Goal: Check status: Check status

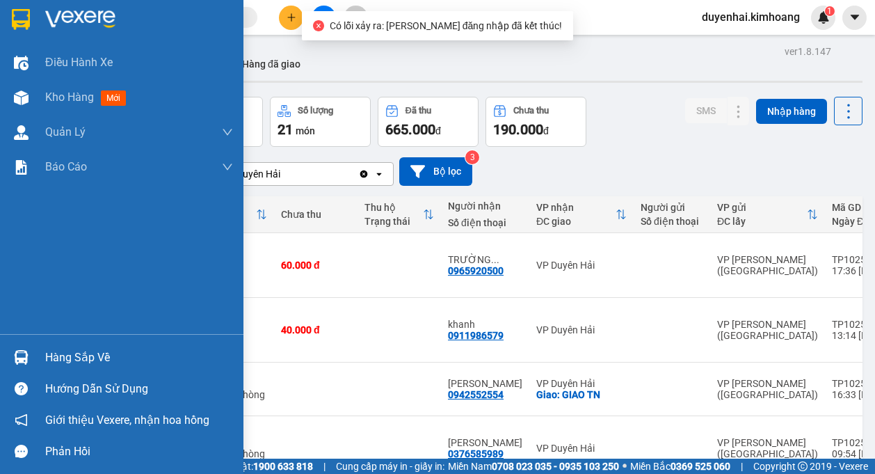
click at [51, 362] on div "Hàng sắp về" at bounding box center [139, 357] width 188 height 21
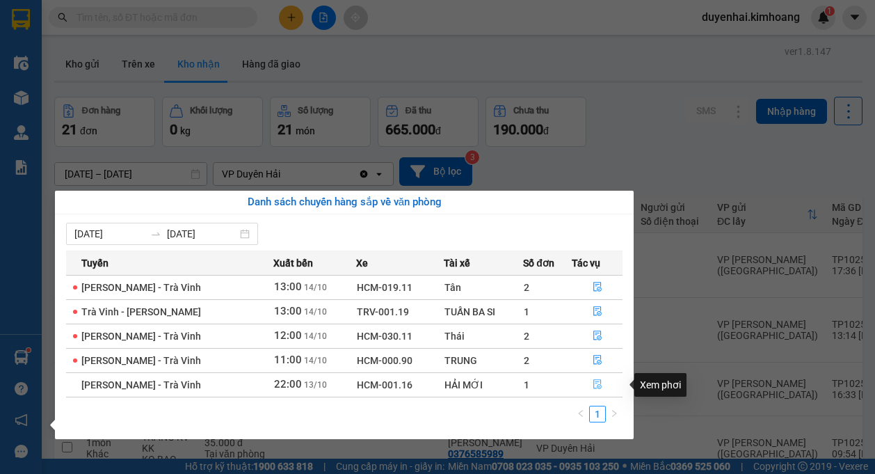
click at [598, 386] on icon "file-done" at bounding box center [598, 385] width 8 height 10
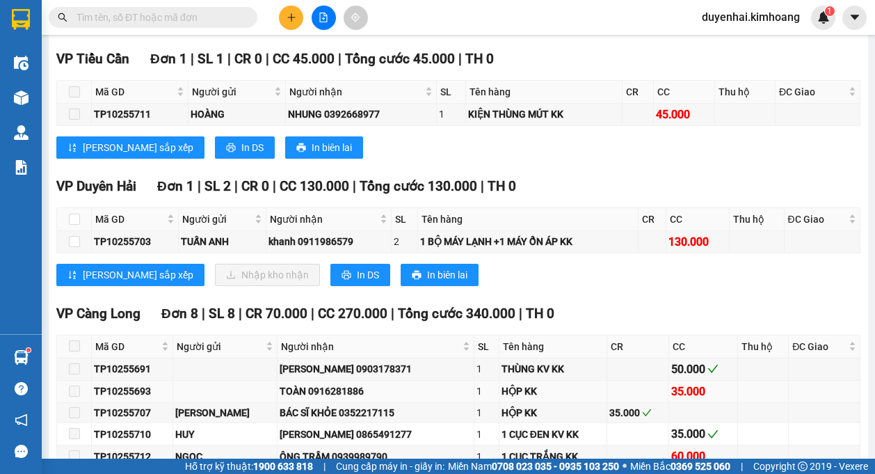
scroll to position [1689, 0]
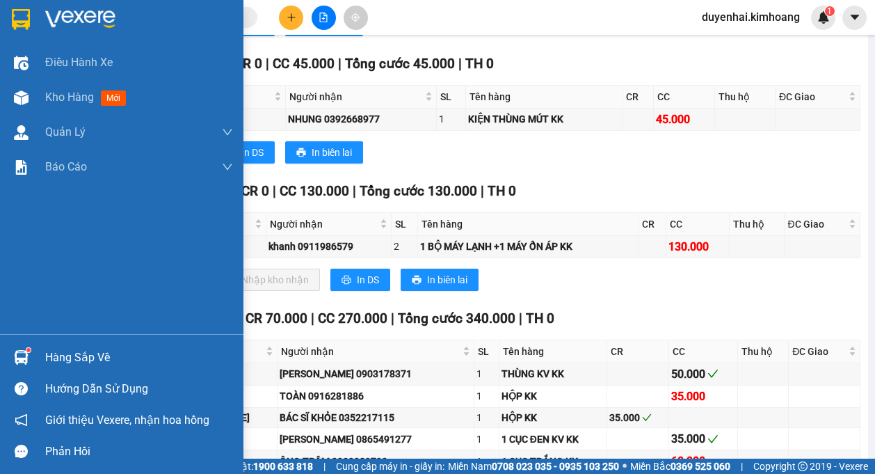
click at [65, 355] on div "Hàng sắp về" at bounding box center [139, 357] width 188 height 21
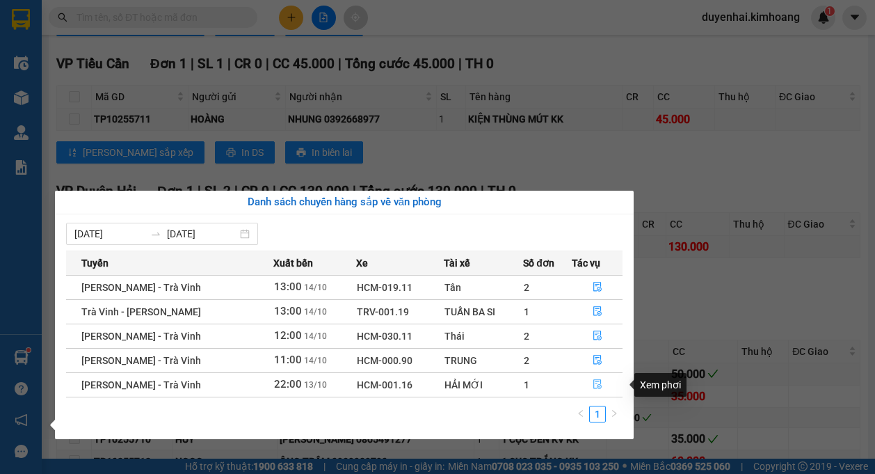
click at [595, 379] on button "button" at bounding box center [597, 385] width 49 height 22
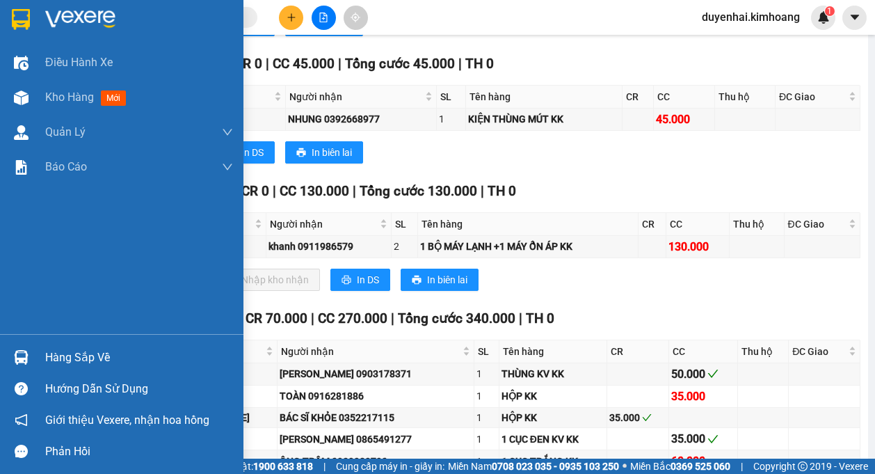
click at [54, 358] on div "Hàng sắp về" at bounding box center [139, 357] width 188 height 21
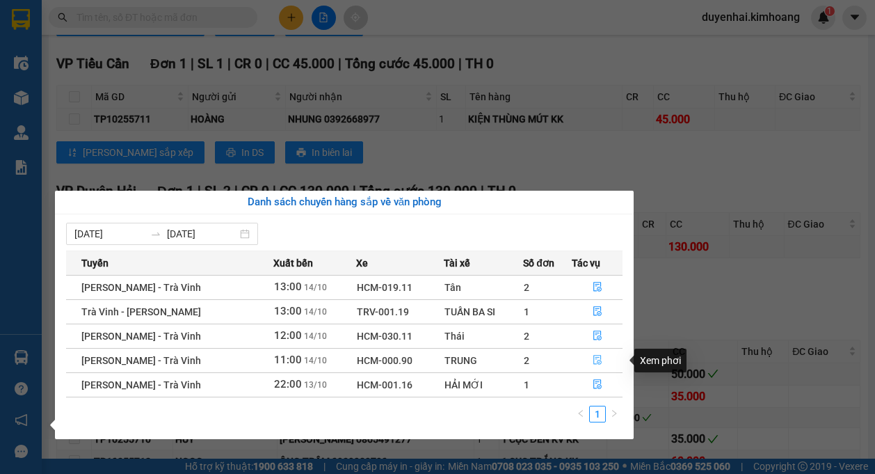
click at [598, 364] on icon "file-done" at bounding box center [598, 361] width 8 height 10
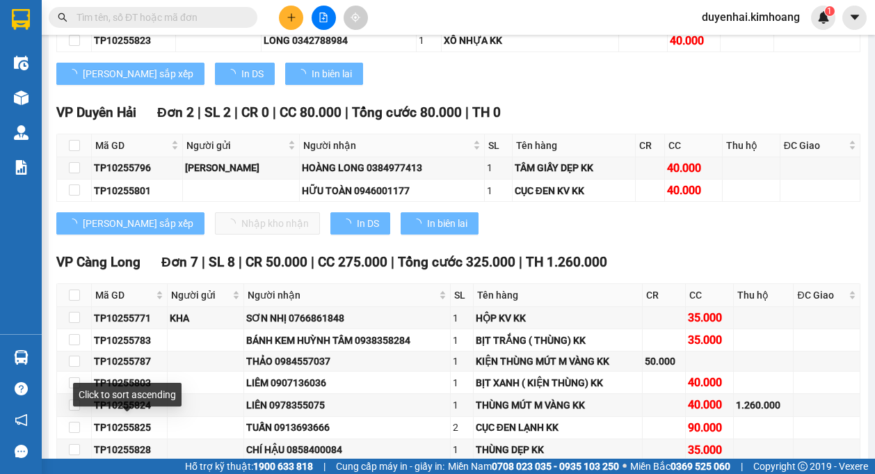
type input "[DATE]"
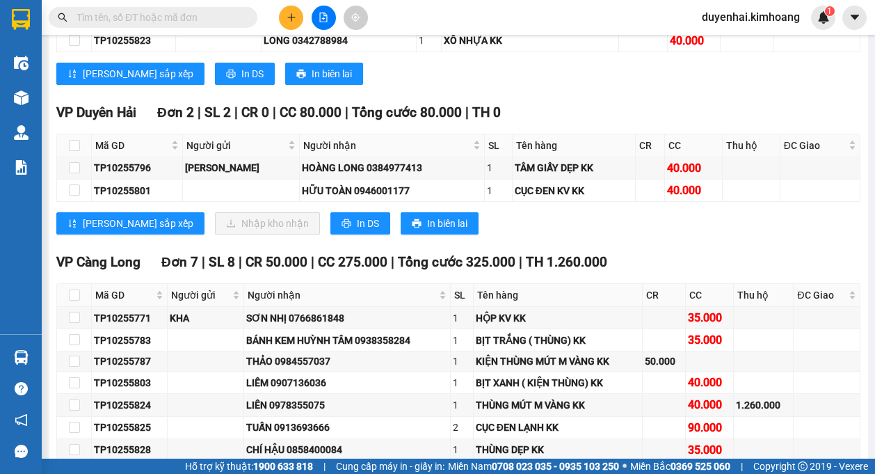
scroll to position [1627, 0]
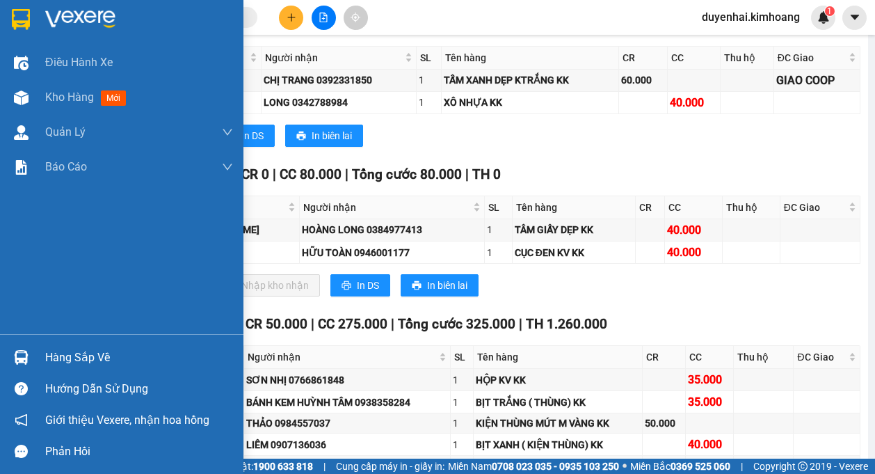
click at [51, 359] on div "Hàng sắp về" at bounding box center [139, 357] width 188 height 21
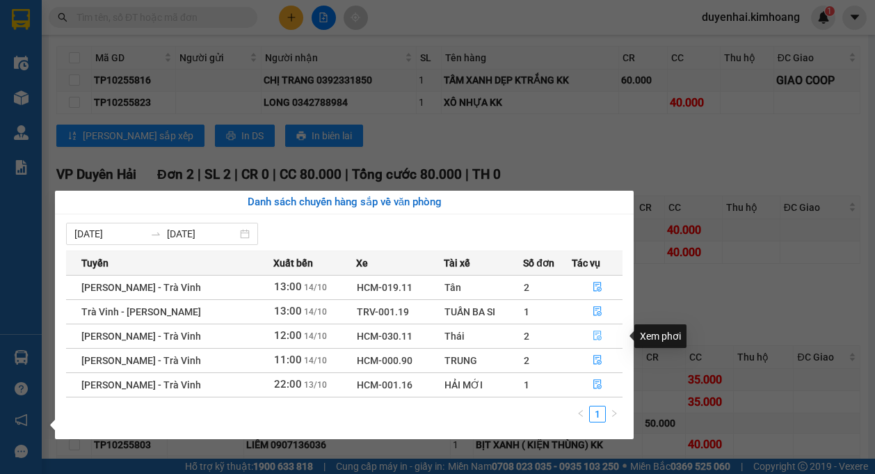
click at [588, 338] on button "button" at bounding box center [597, 336] width 49 height 22
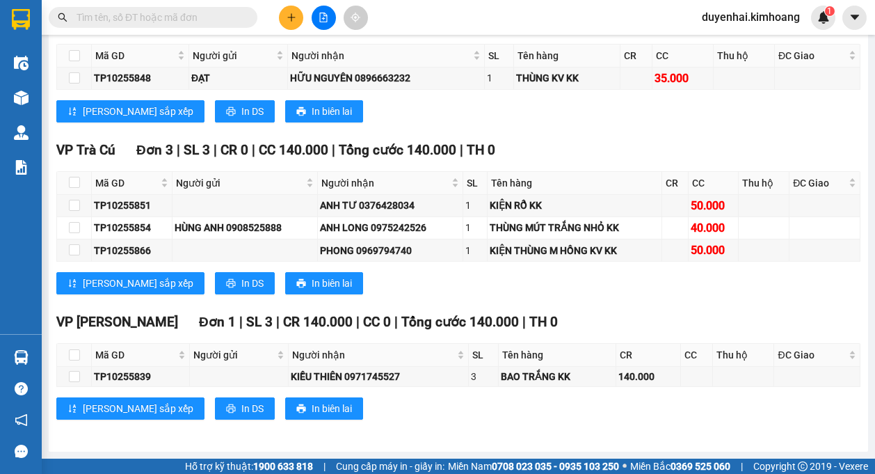
scroll to position [1159, 0]
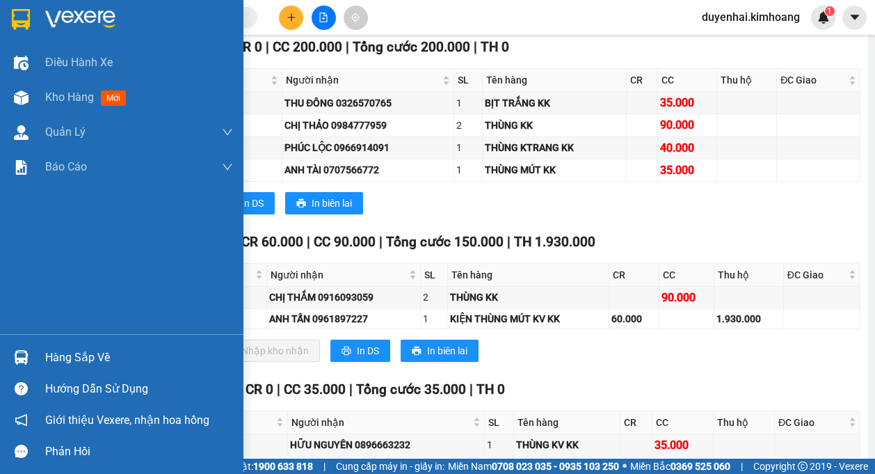
click at [67, 365] on div "Hàng sắp về" at bounding box center [139, 357] width 188 height 21
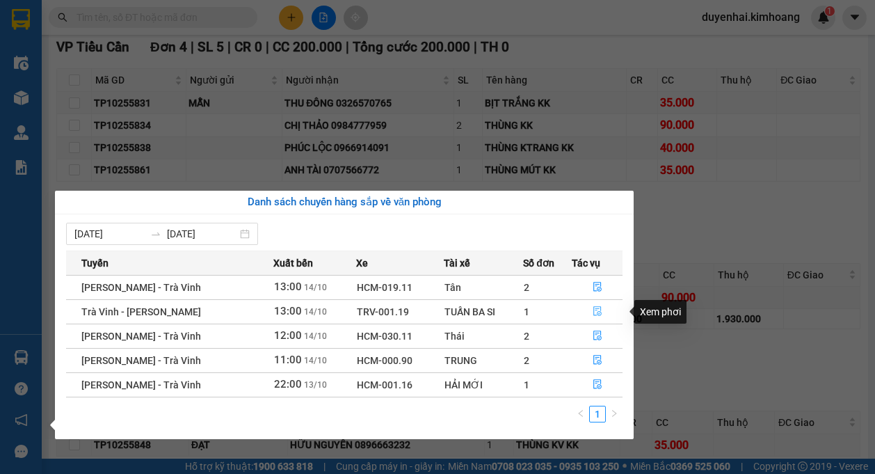
click at [594, 311] on icon "file-done" at bounding box center [598, 311] width 10 height 10
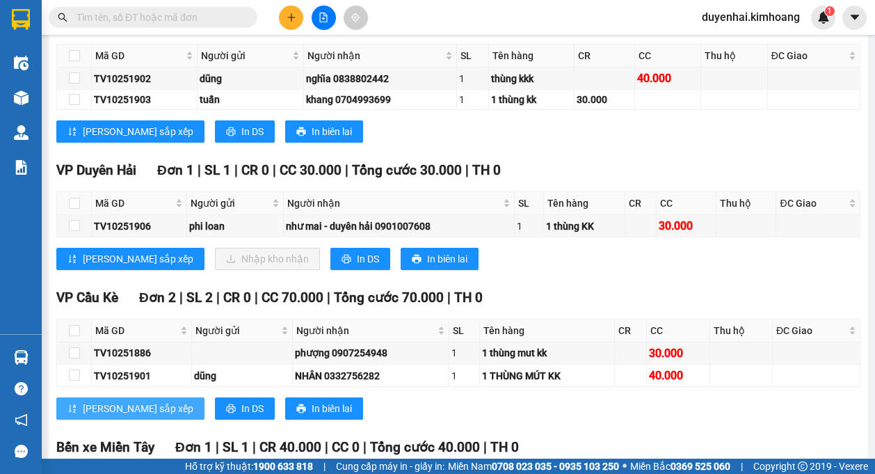
scroll to position [786, 0]
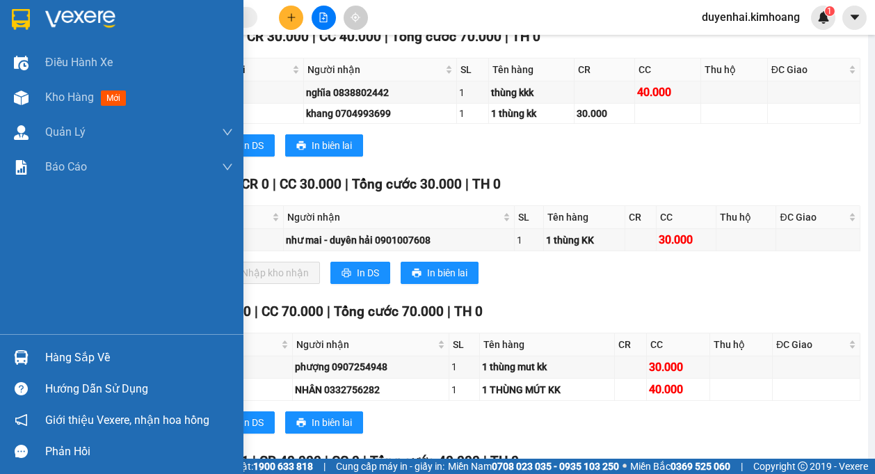
click at [65, 358] on div "Hàng sắp về" at bounding box center [139, 357] width 188 height 21
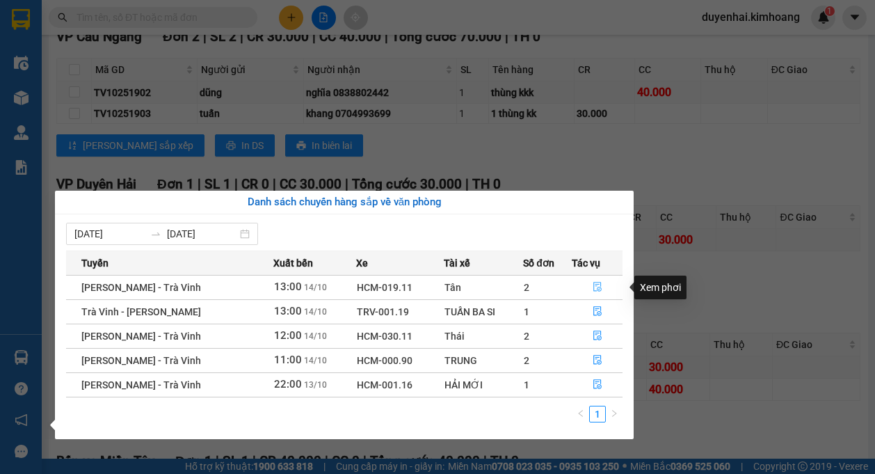
click at [590, 291] on button "button" at bounding box center [597, 287] width 49 height 22
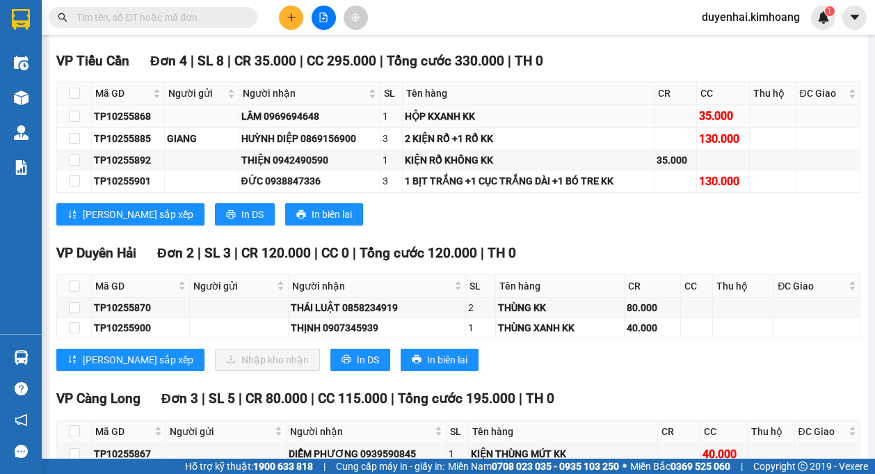
scroll to position [1064, 0]
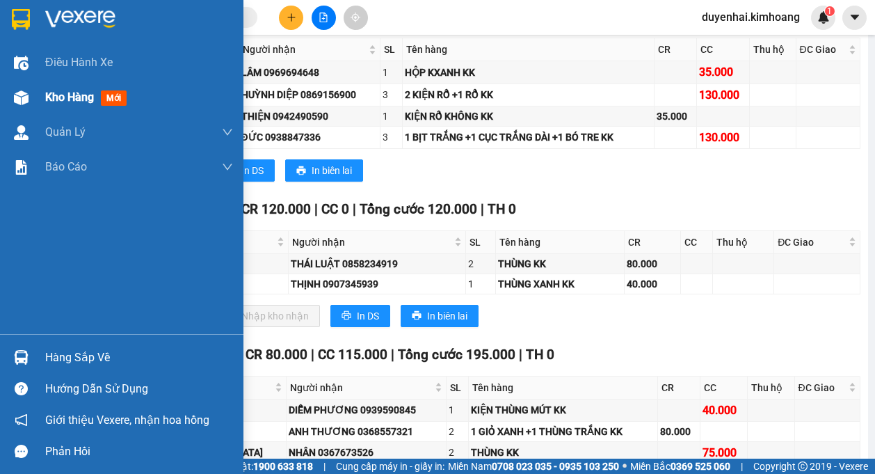
click at [42, 103] on div "Kho hàng mới" at bounding box center [122, 97] width 244 height 35
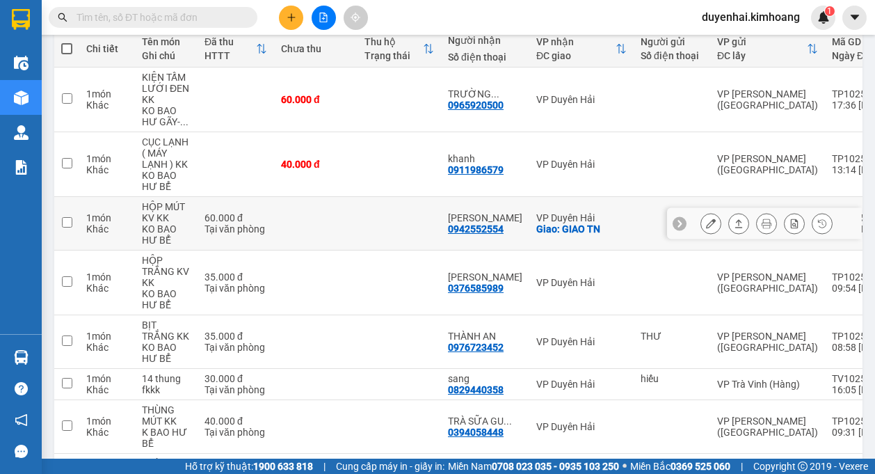
scroll to position [164, 0]
